Goal: Task Accomplishment & Management: Use online tool/utility

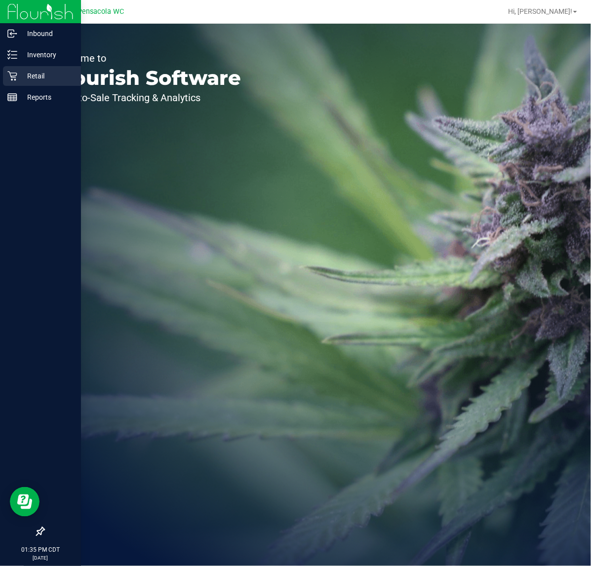
click at [57, 79] on p "Retail" at bounding box center [46, 76] width 59 height 12
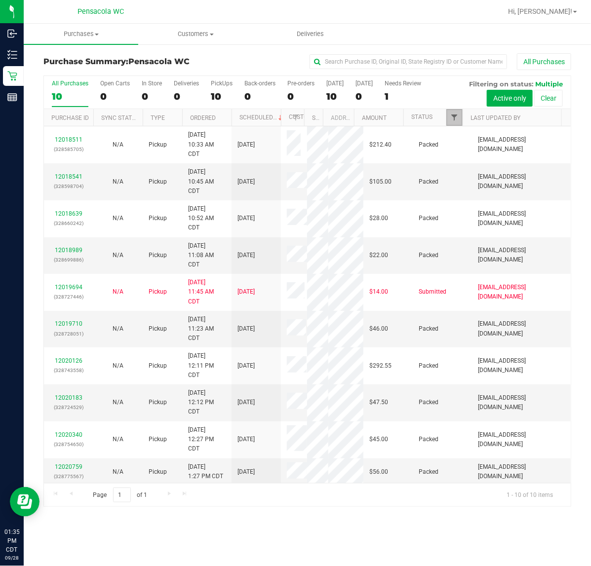
click at [457, 121] on span "Filter" at bounding box center [454, 118] width 8 height 8
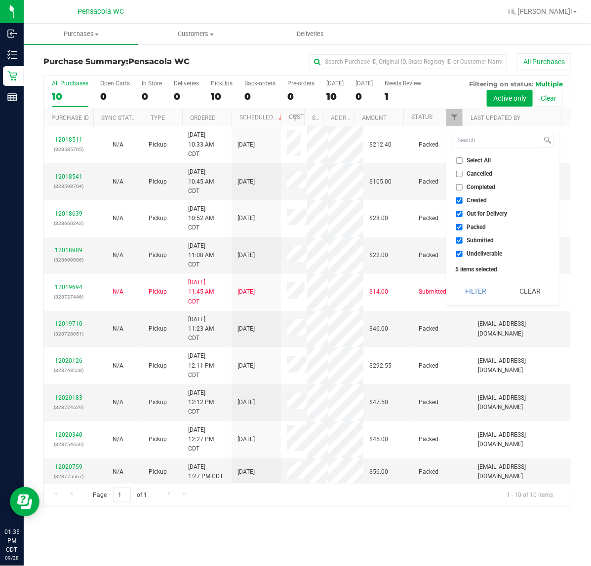
click at [467, 163] on span "Select All" at bounding box center [479, 160] width 24 height 6
click at [463, 163] on input "Select All" at bounding box center [459, 160] width 6 height 6
checkbox input "true"
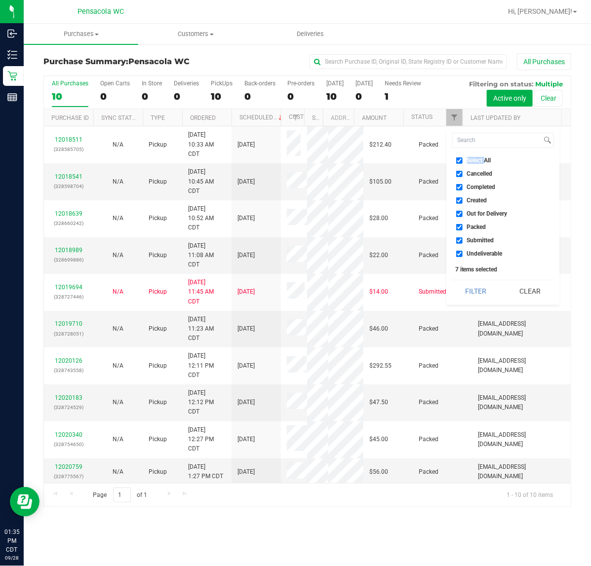
click at [467, 163] on span "Select All" at bounding box center [479, 160] width 24 height 6
click at [463, 163] on input "Select All" at bounding box center [459, 160] width 6 height 6
checkbox input "false"
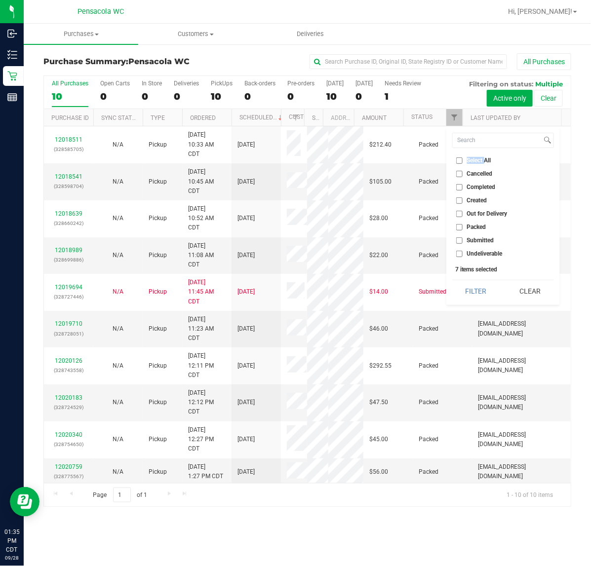
checkbox input "false"
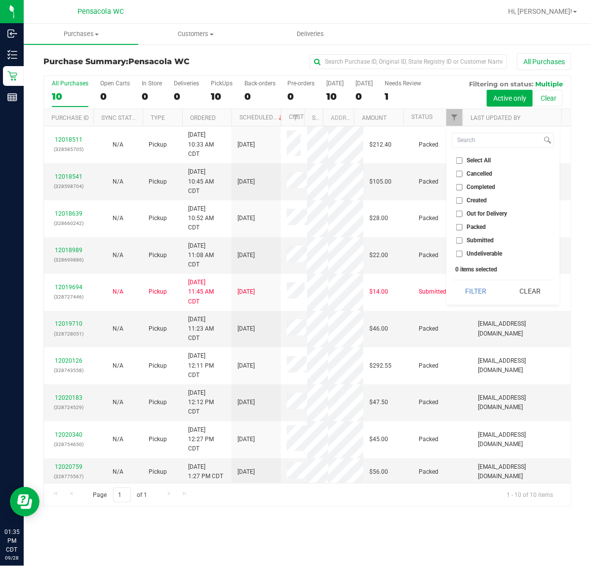
click at [473, 244] on li "Submitted" at bounding box center [503, 241] width 102 height 10
click at [462, 238] on input "Submitted" at bounding box center [459, 240] width 6 height 6
checkbox input "true"
click at [468, 299] on button "Filter" at bounding box center [475, 291] width 47 height 22
